Goal: Task Accomplishment & Management: Manage account settings

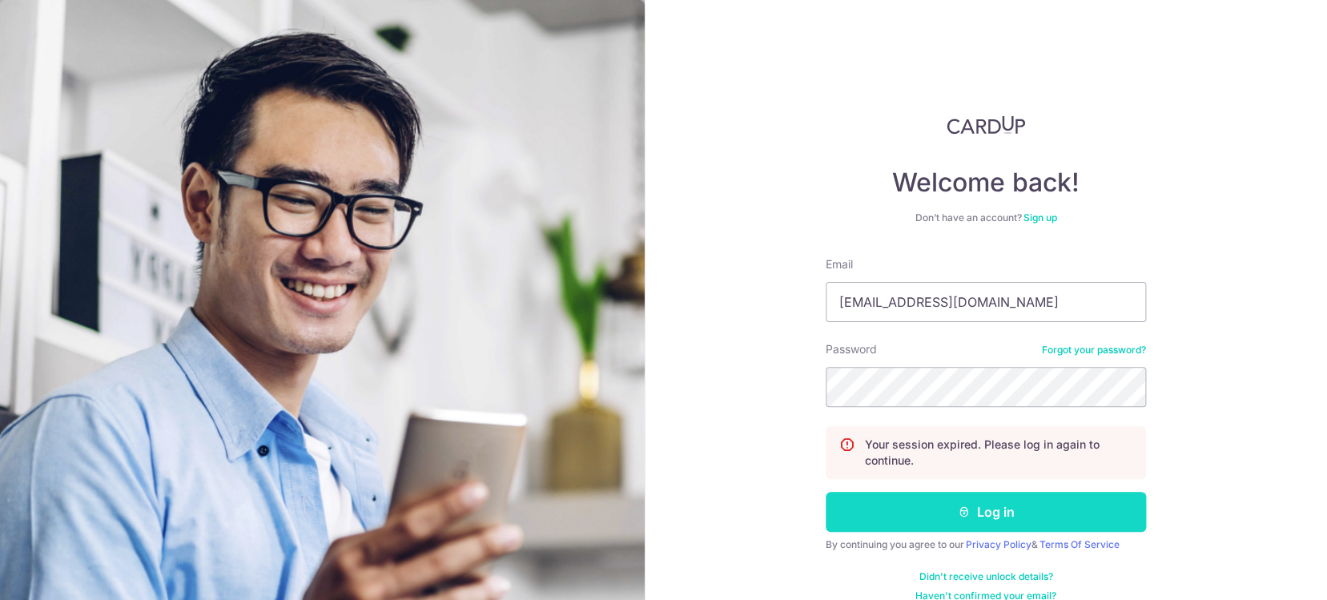
click at [968, 523] on button "Log in" at bounding box center [986, 512] width 320 height 40
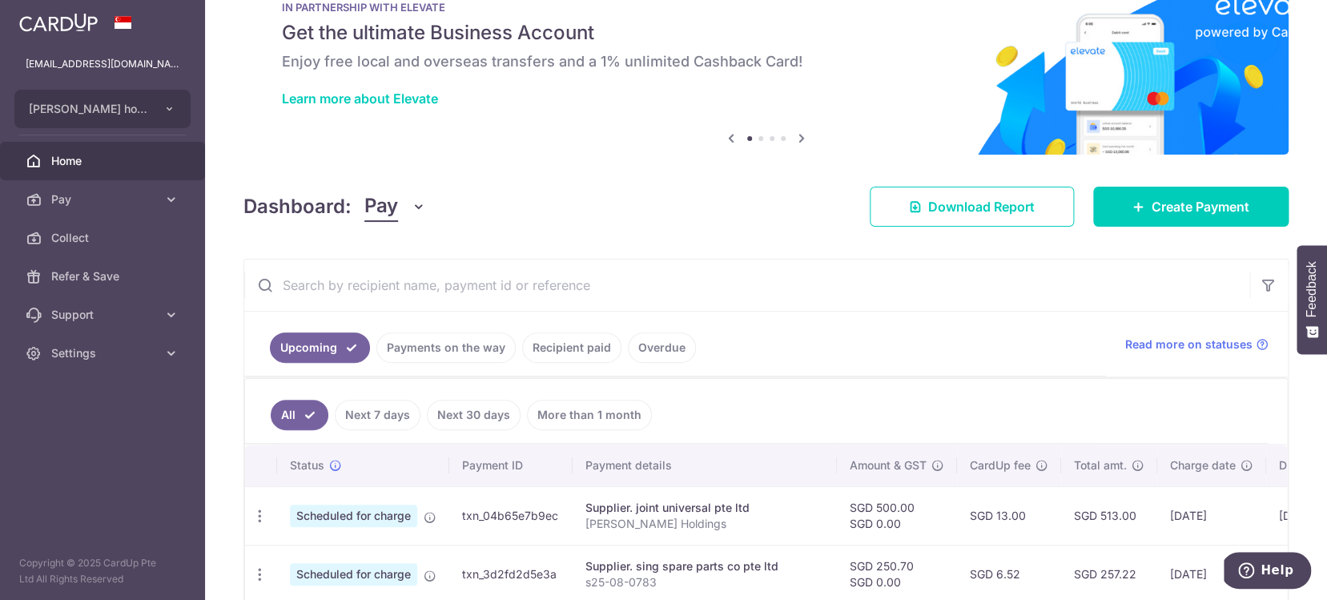
scroll to position [51, 0]
click at [581, 355] on link "Recipient paid" at bounding box center [571, 347] width 99 height 30
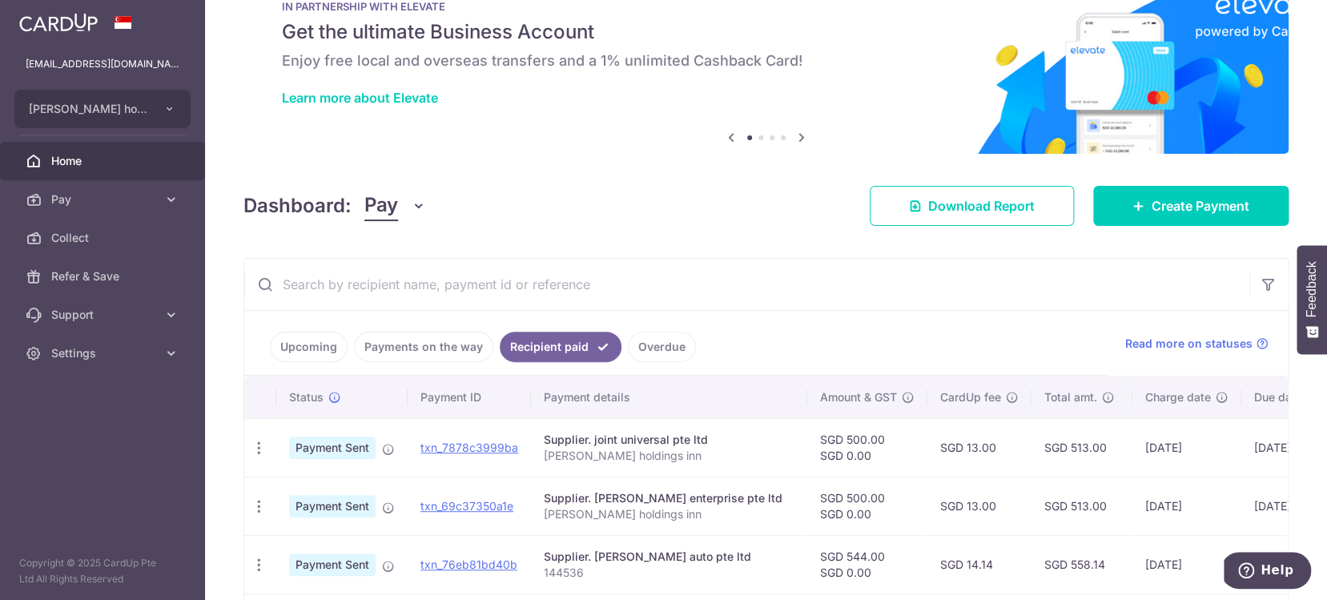
click at [547, 297] on input "text" at bounding box center [746, 284] width 1005 height 51
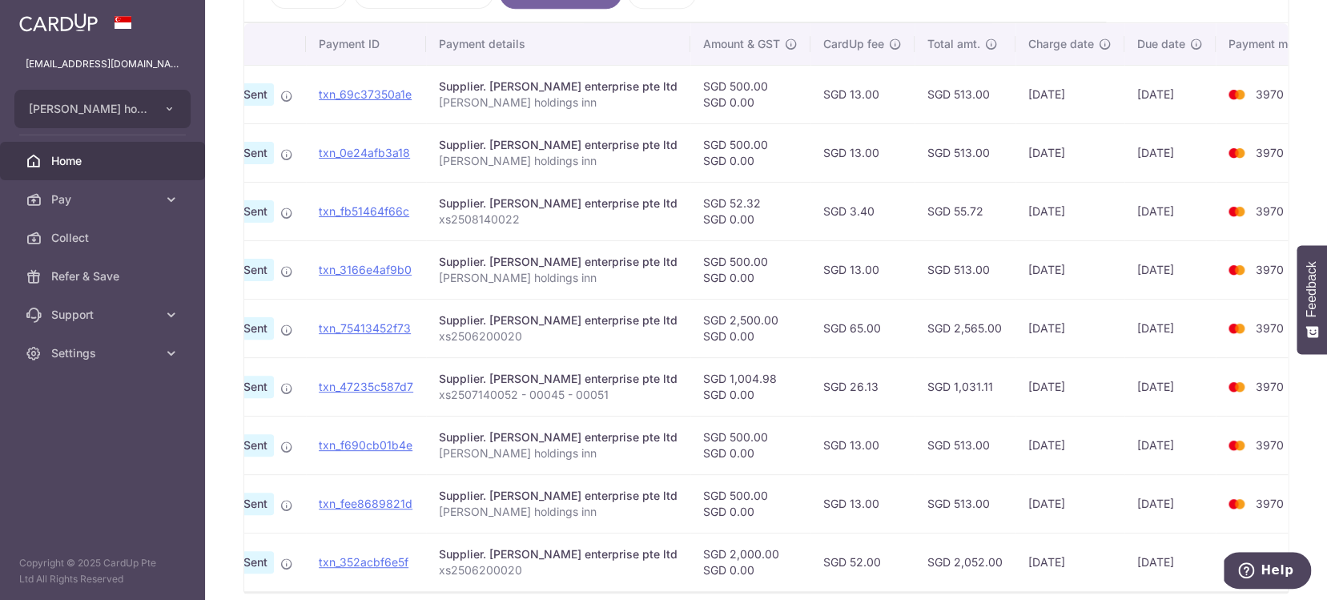
scroll to position [0, 0]
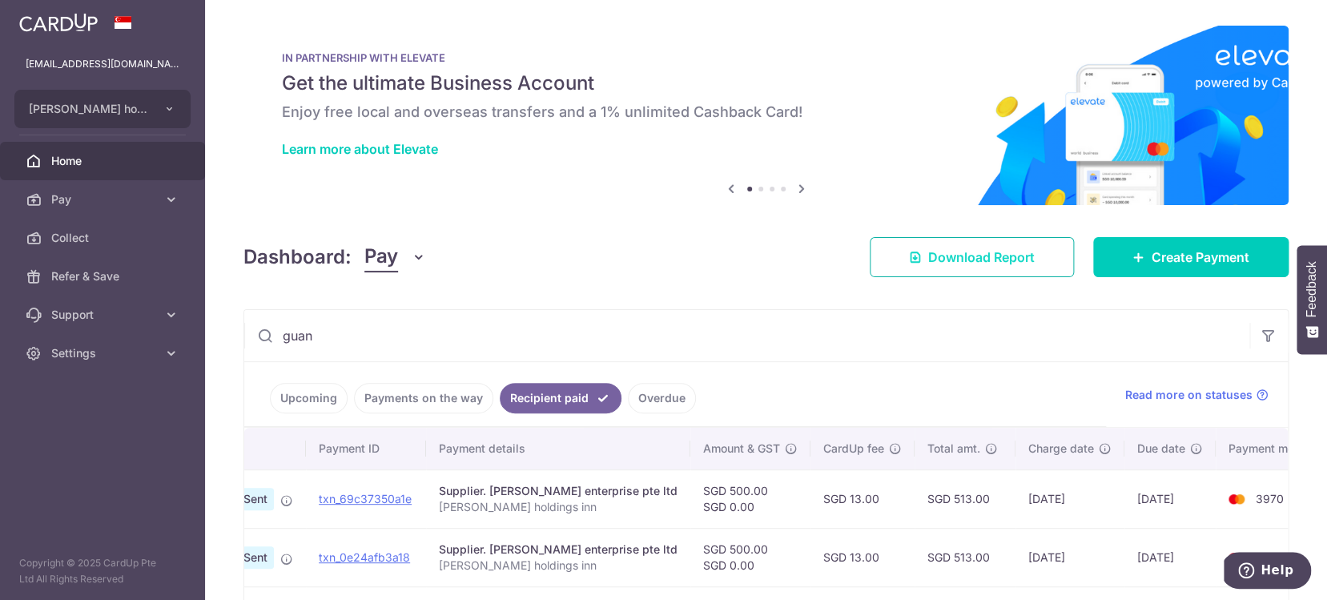
type input "guan"
click at [1015, 269] on link "Download Report" at bounding box center [972, 257] width 204 height 40
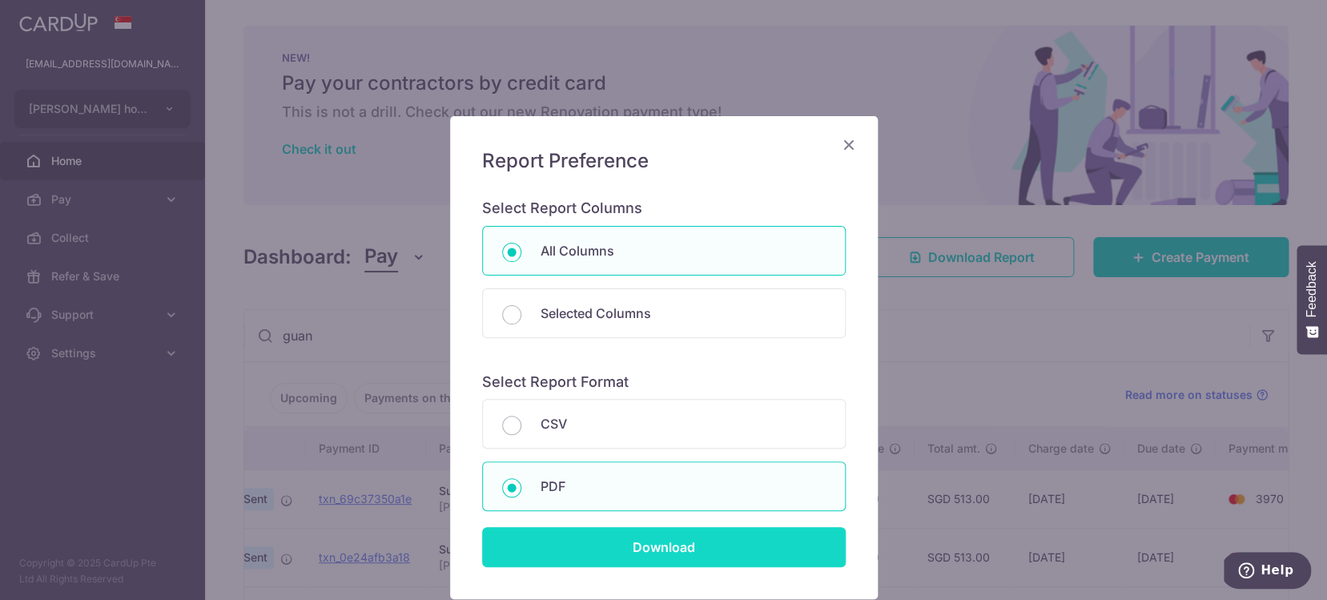
click at [670, 560] on input "Download" at bounding box center [664, 547] width 364 height 40
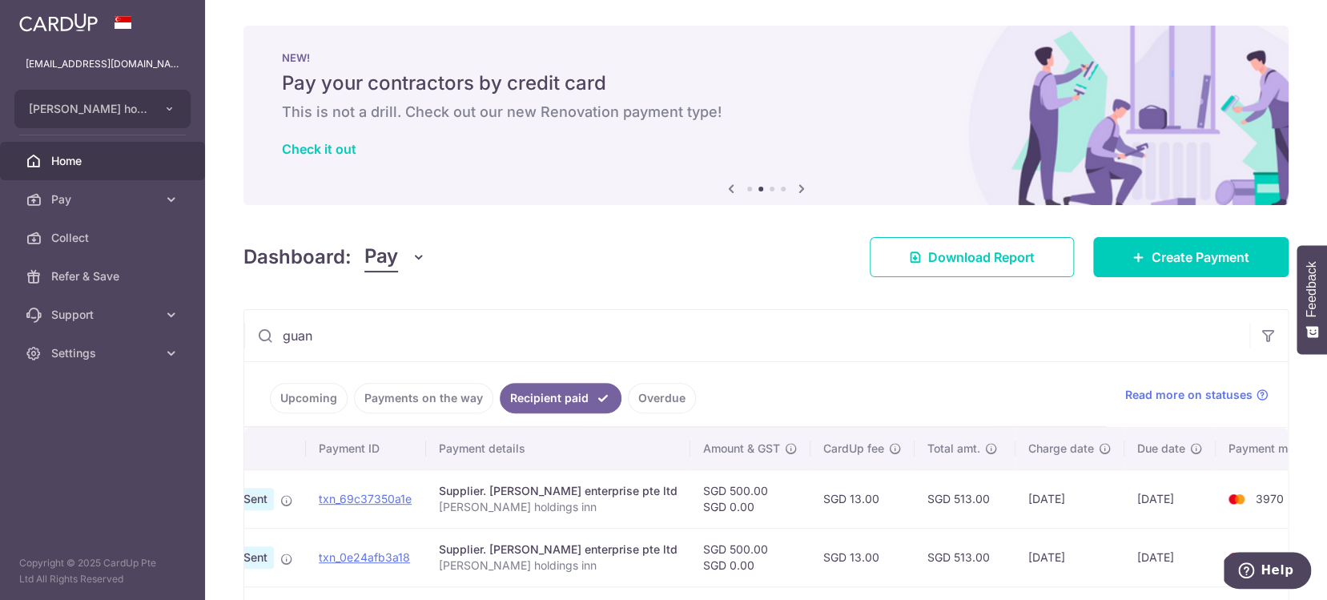
click at [322, 389] on link "Upcoming" at bounding box center [309, 398] width 78 height 30
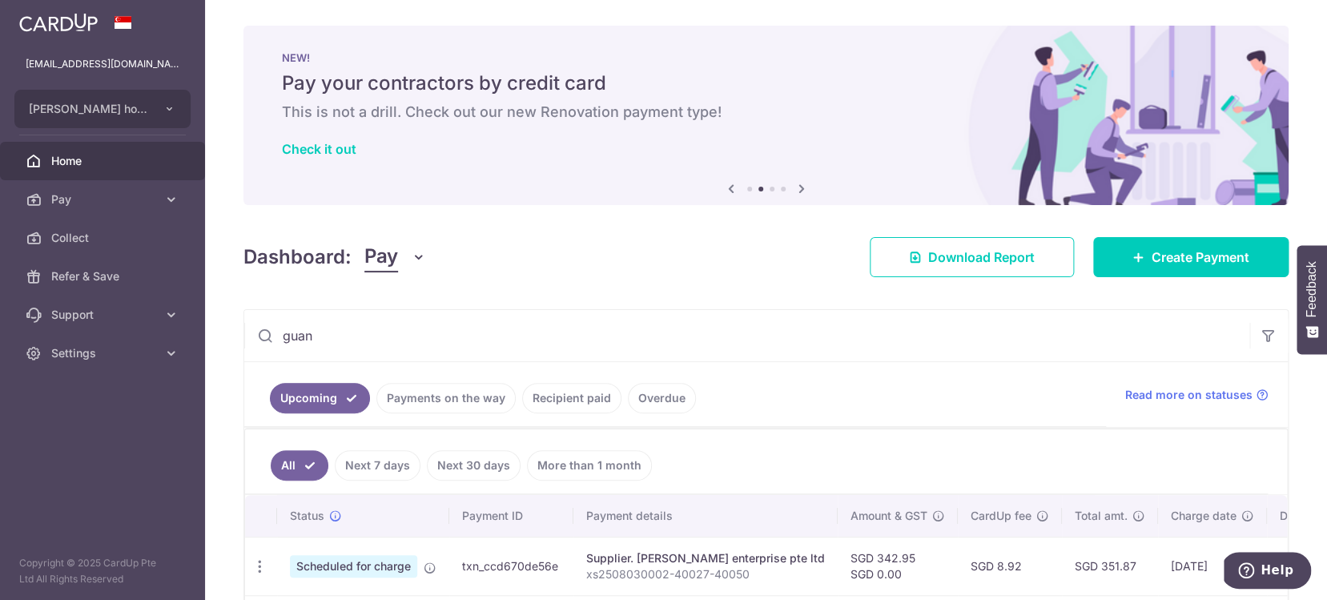
scroll to position [1, 0]
click at [914, 251] on icon at bounding box center [915, 256] width 13 height 13
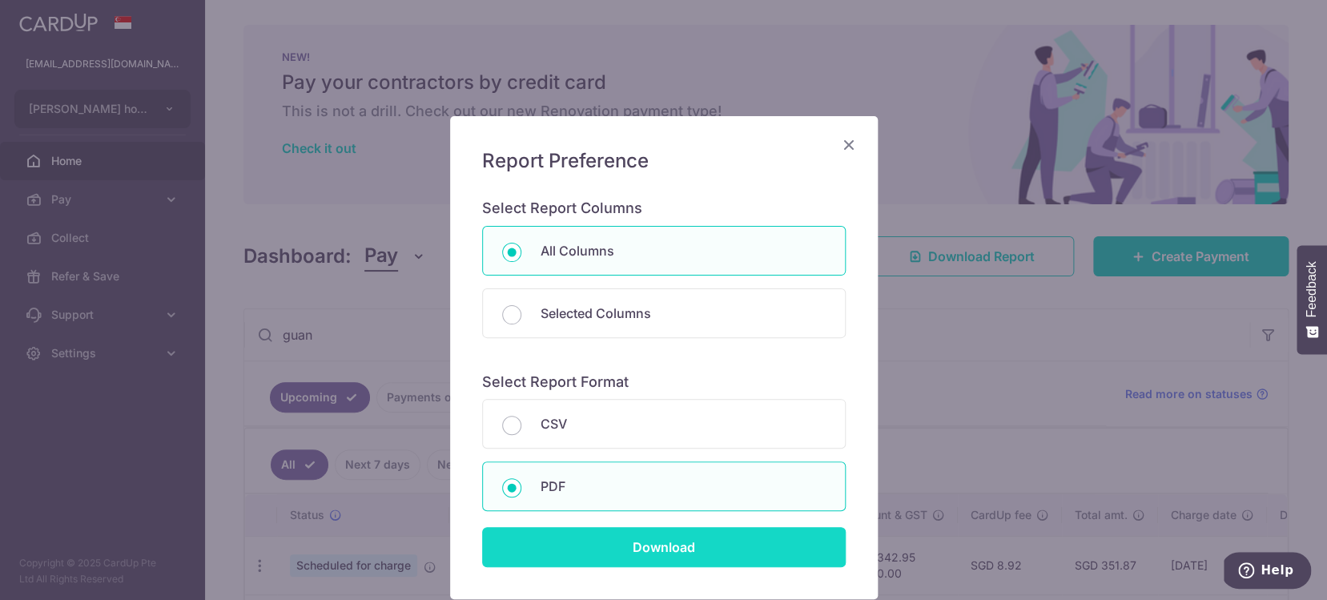
click at [732, 553] on input "Download" at bounding box center [664, 547] width 364 height 40
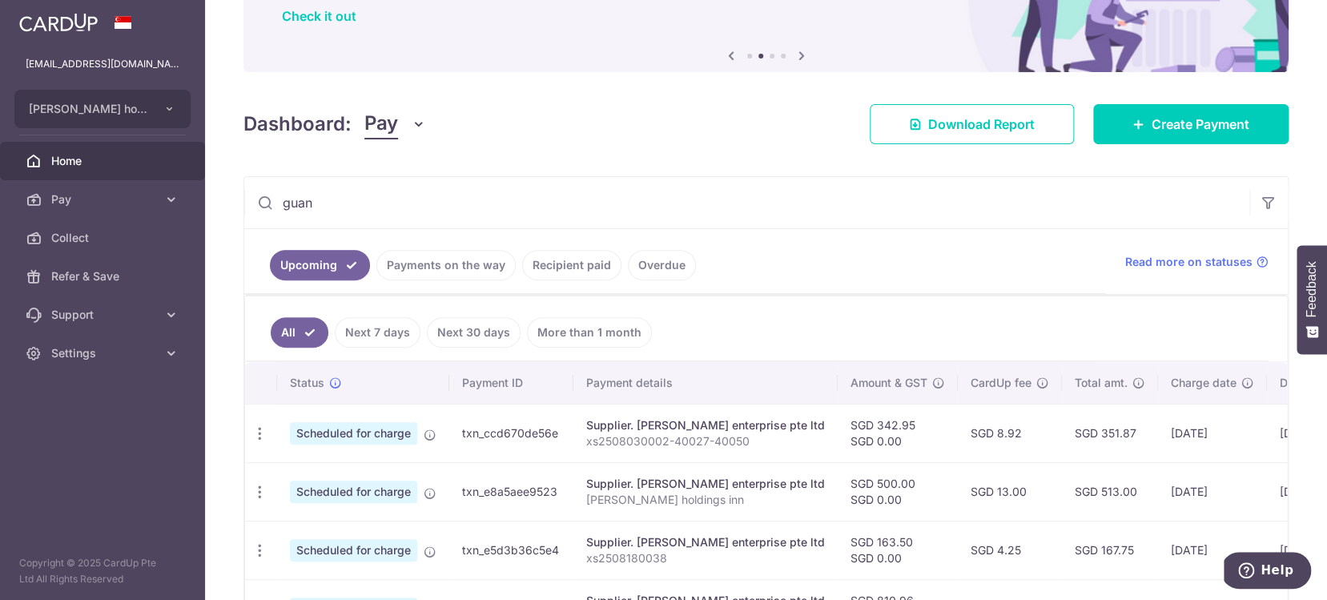
scroll to position [638, 0]
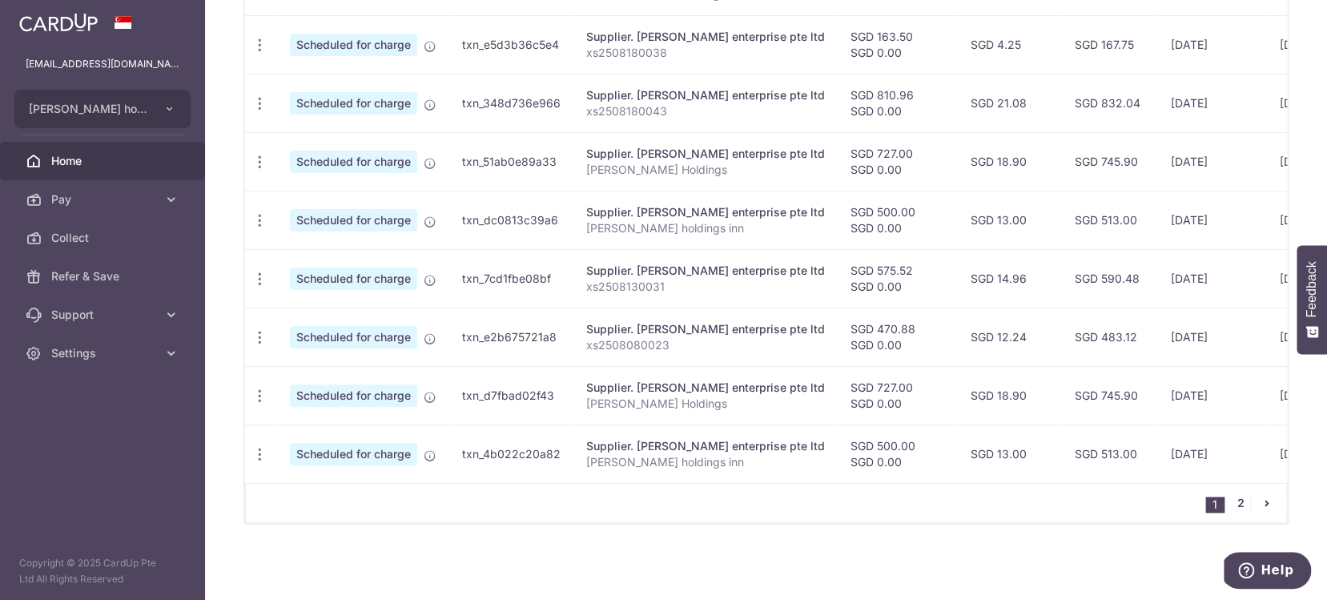
click at [1246, 503] on link "2" at bounding box center [1240, 502] width 19 height 19
